Goal: Task Accomplishment & Management: Manage account settings

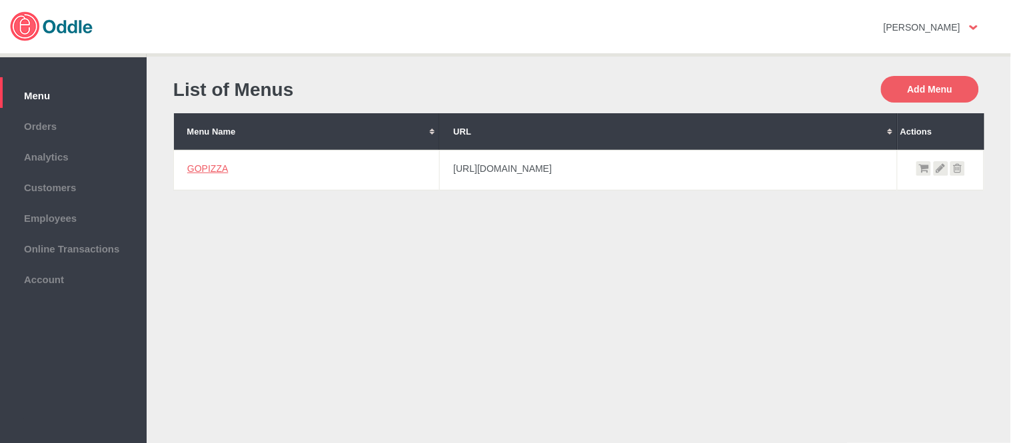
click at [89, 128] on span "Orders" at bounding box center [73, 124] width 133 height 15
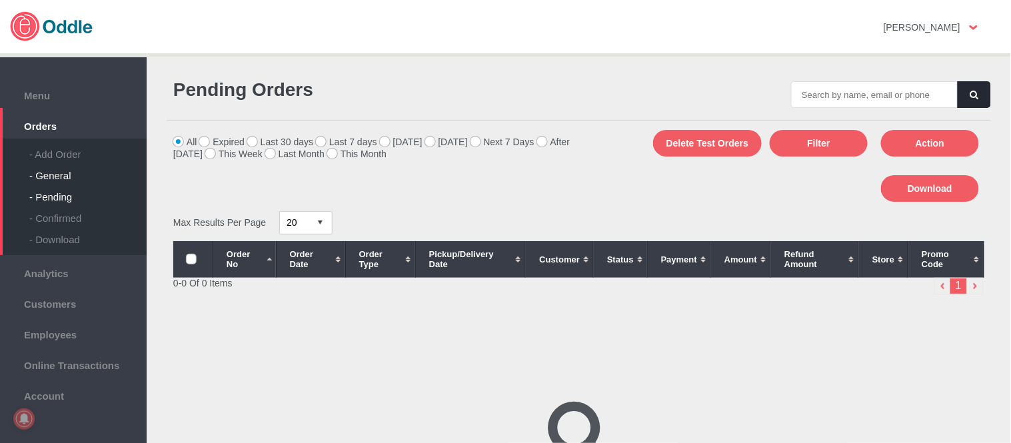
click at [57, 177] on div "- General" at bounding box center [87, 170] width 117 height 21
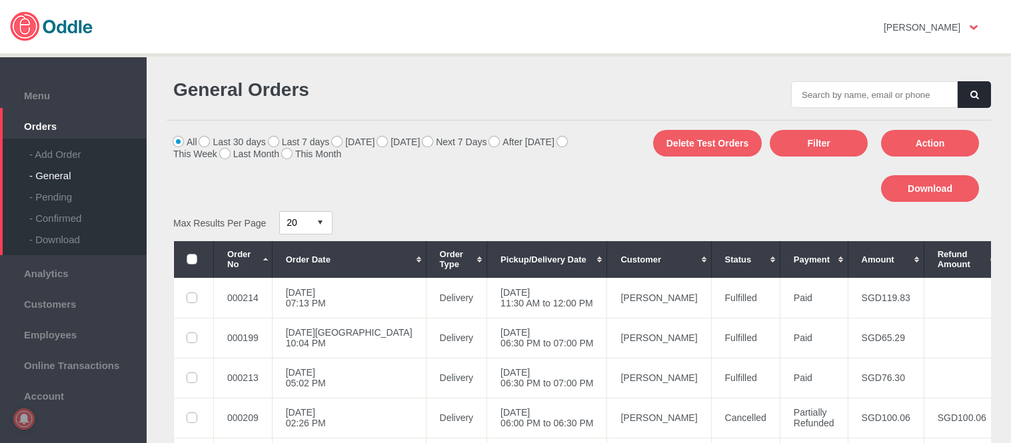
click at [878, 91] on input "text" at bounding box center [874, 94] width 167 height 27
type input "000205"
click at [984, 85] on button "button" at bounding box center [974, 94] width 33 height 27
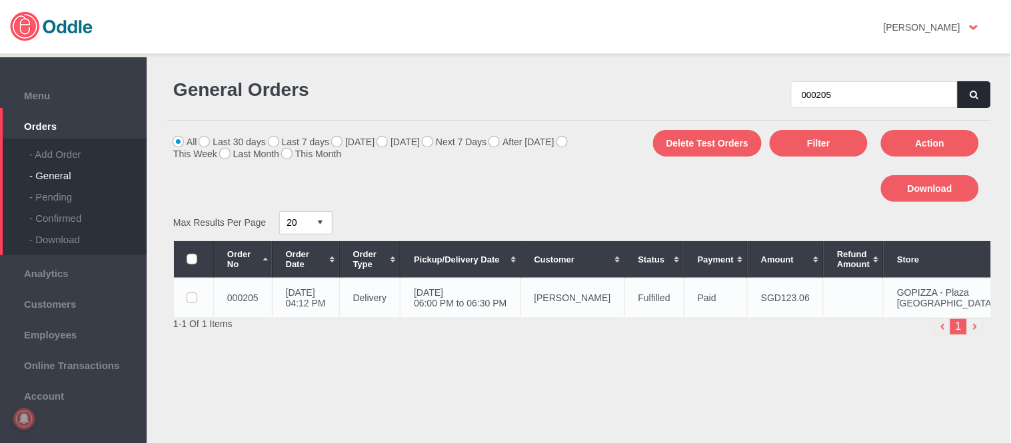
click at [401, 289] on td "Delivery" at bounding box center [369, 298] width 61 height 40
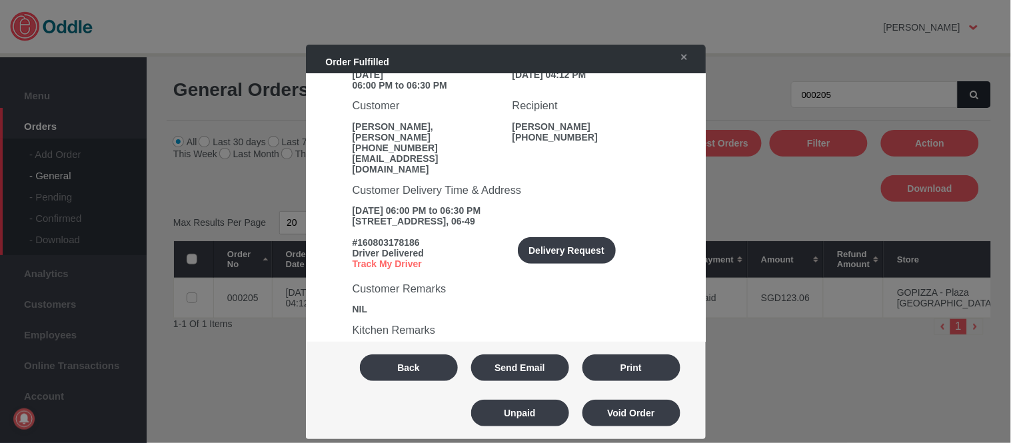
scroll to position [148, 0]
click at [621, 411] on button "Void Order" at bounding box center [632, 413] width 98 height 27
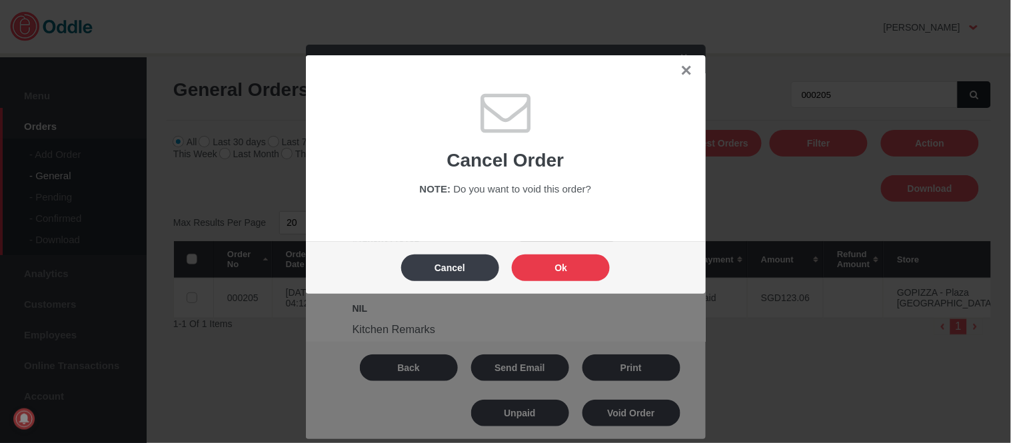
click at [569, 265] on button "Ok" at bounding box center [561, 268] width 98 height 27
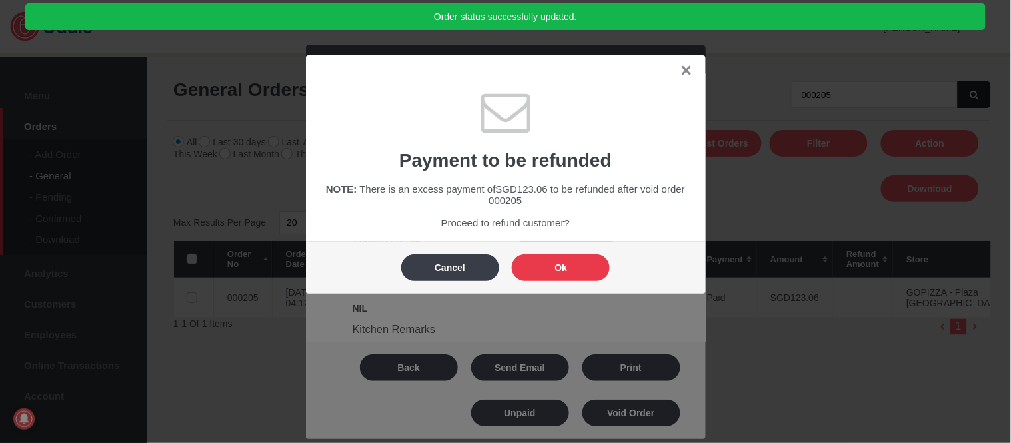
click at [569, 265] on button "Ok" at bounding box center [561, 268] width 98 height 27
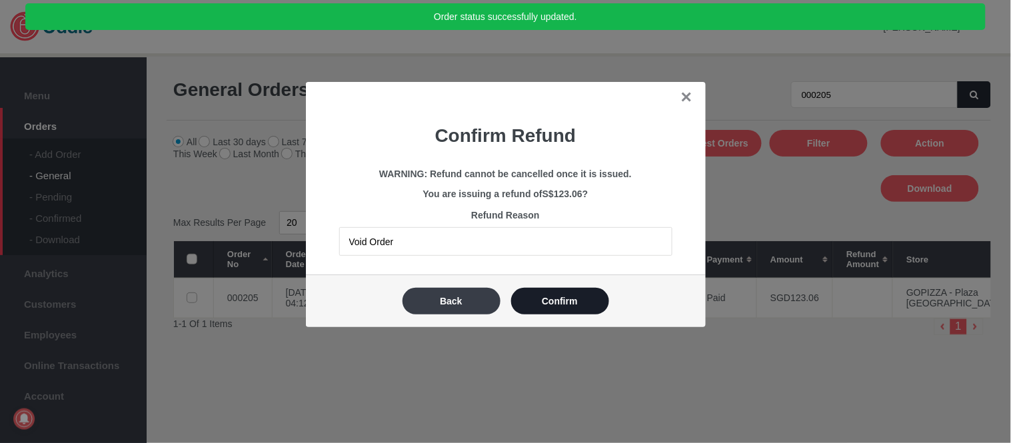
click at [571, 296] on button "Confirm" at bounding box center [560, 301] width 98 height 27
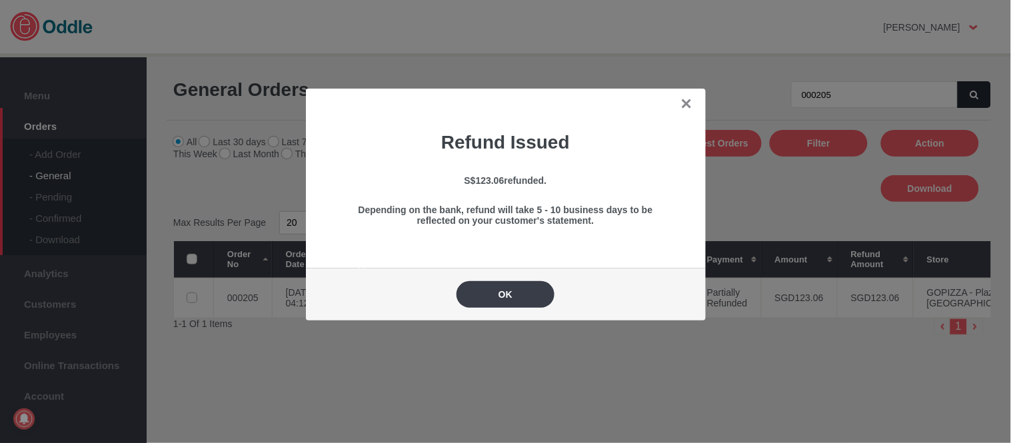
drag, startPoint x: 514, startPoint y: 289, endPoint x: 659, endPoint y: 394, distance: 178.9
click at [514, 289] on button "OK" at bounding box center [506, 294] width 98 height 27
